Goal: Check status

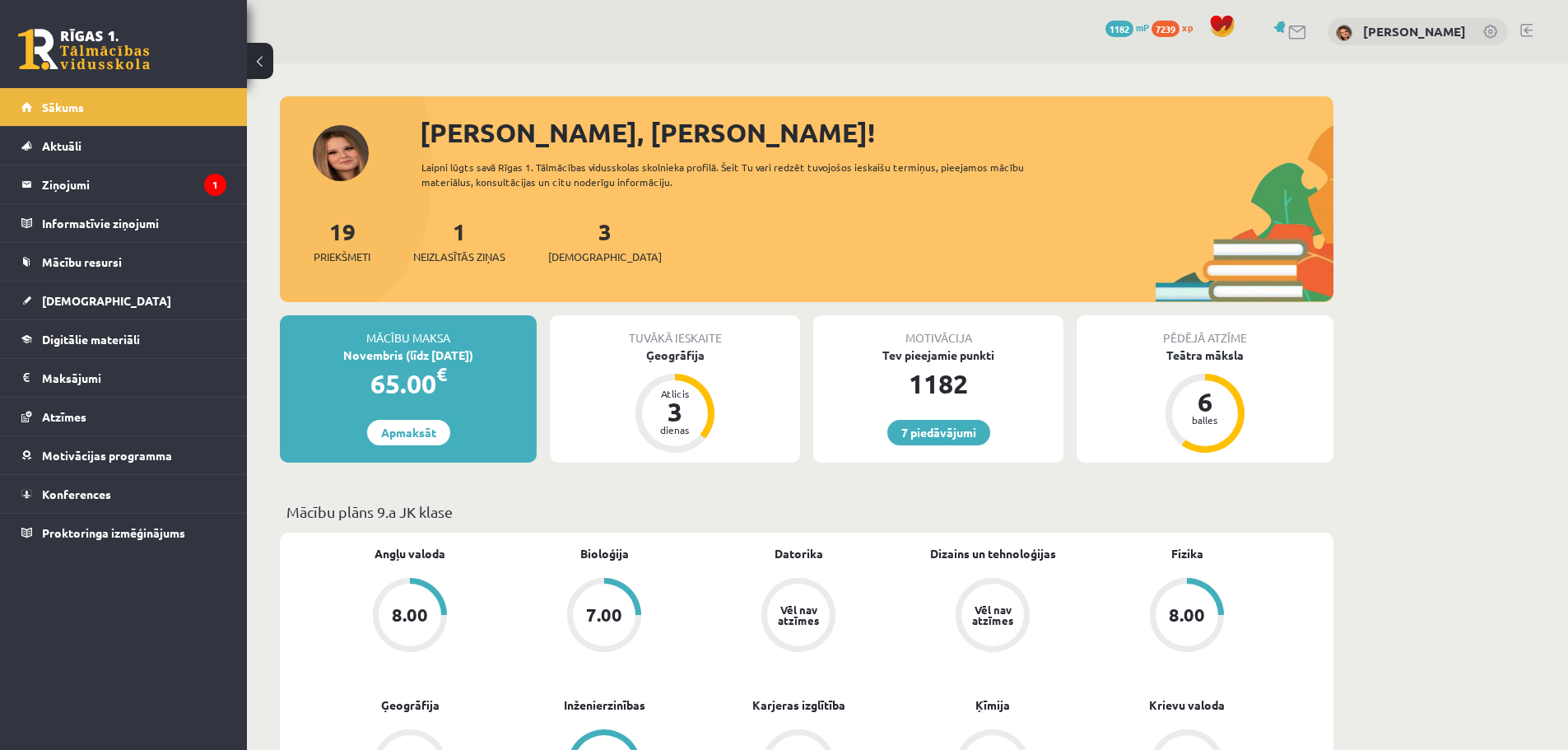
click at [583, 228] on link "3 Ieskaites" at bounding box center [605, 240] width 114 height 48
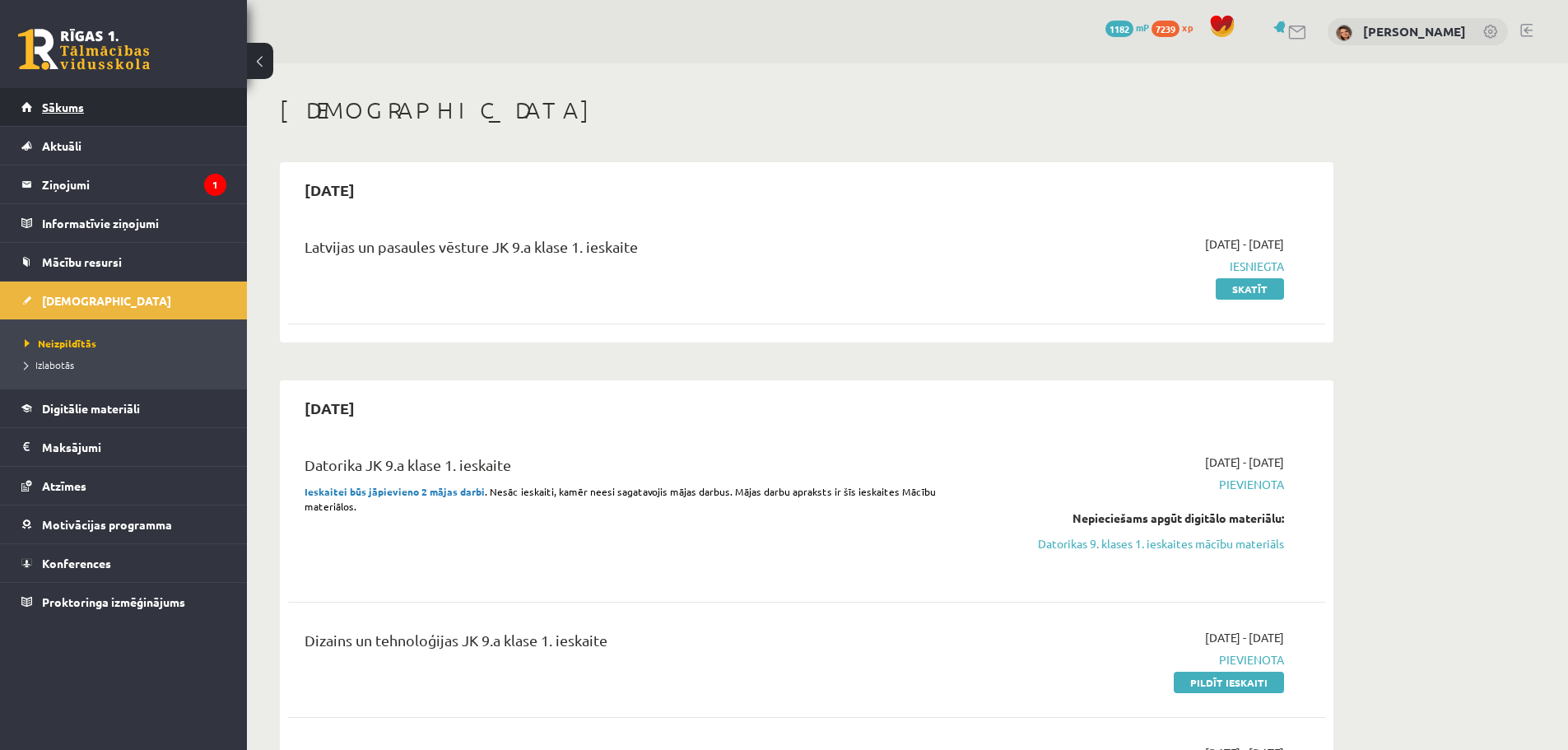
click at [51, 103] on span "Sākums" at bounding box center [62, 107] width 42 height 15
